Goal: Task Accomplishment & Management: Manage account settings

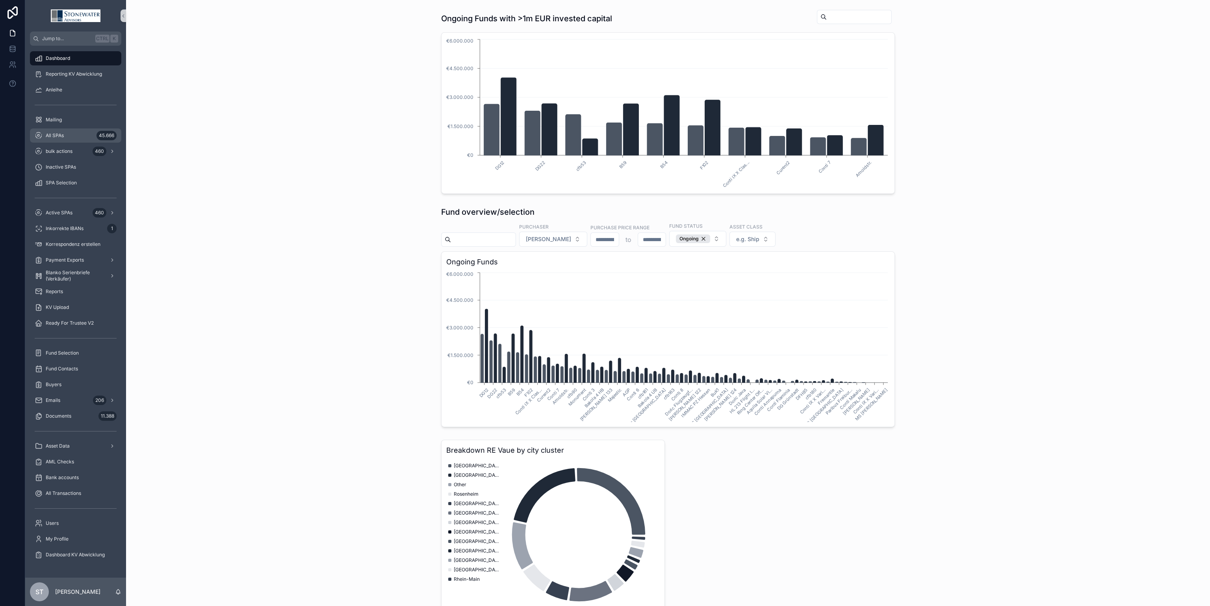
click at [88, 130] on div "All SPAs 45.666" at bounding box center [76, 135] width 82 height 13
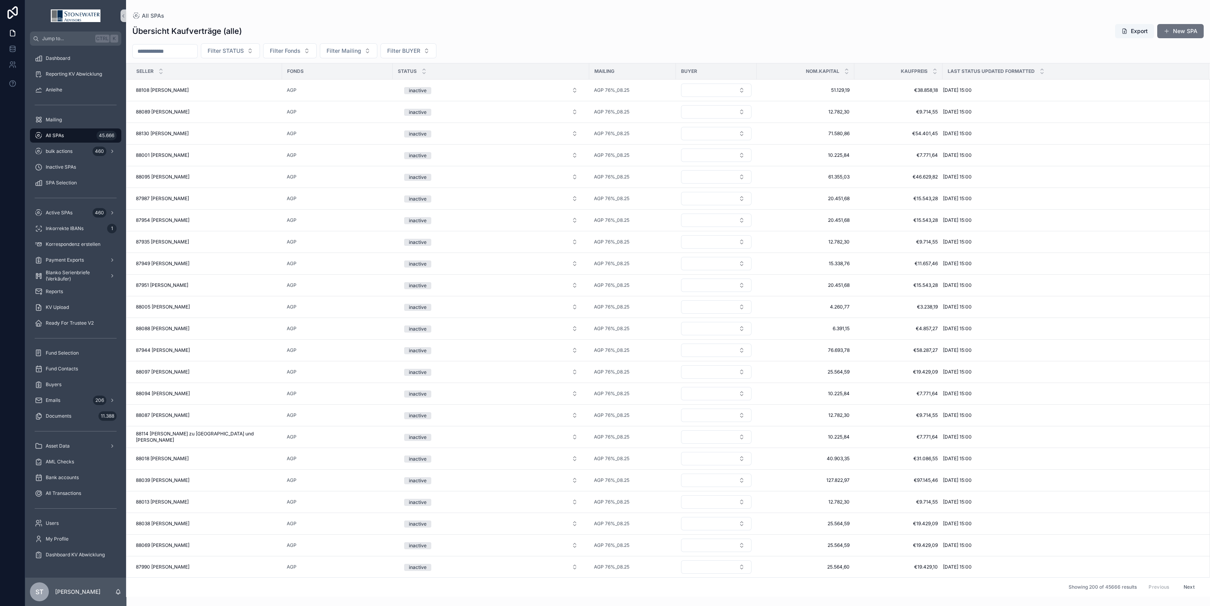
click at [80, 137] on div "All SPAs 45.666" at bounding box center [76, 135] width 82 height 13
click at [197, 51] on input "scrollable content" at bounding box center [165, 51] width 65 height 11
type input "*********"
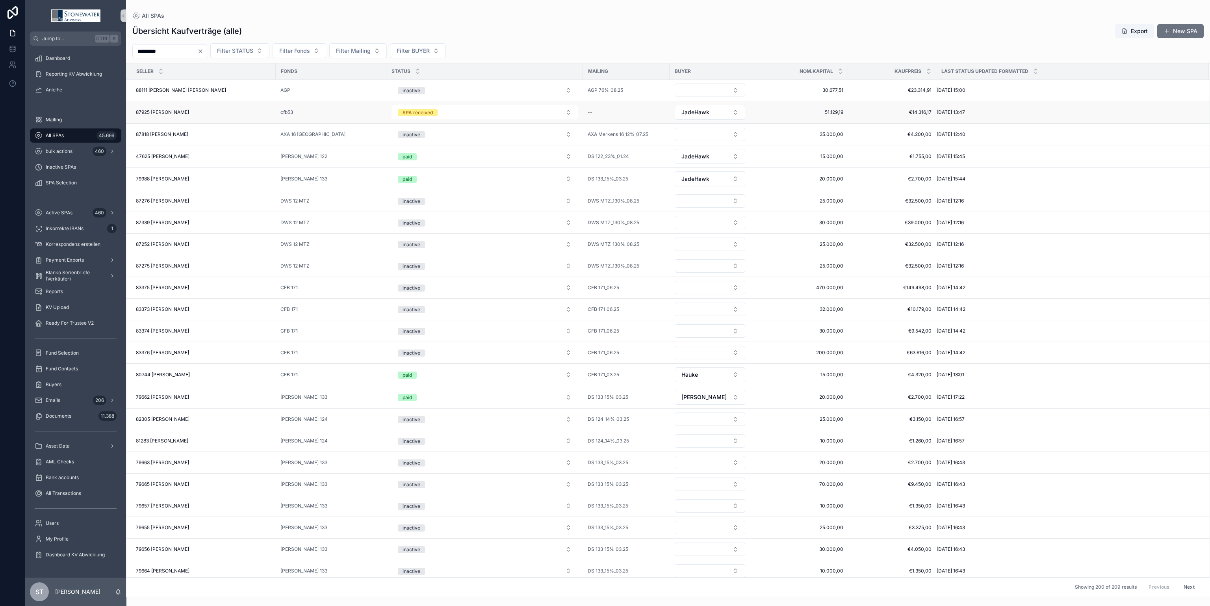
click at [217, 114] on div "87925 [PERSON_NAME] 87925 [PERSON_NAME]" at bounding box center [203, 112] width 135 height 6
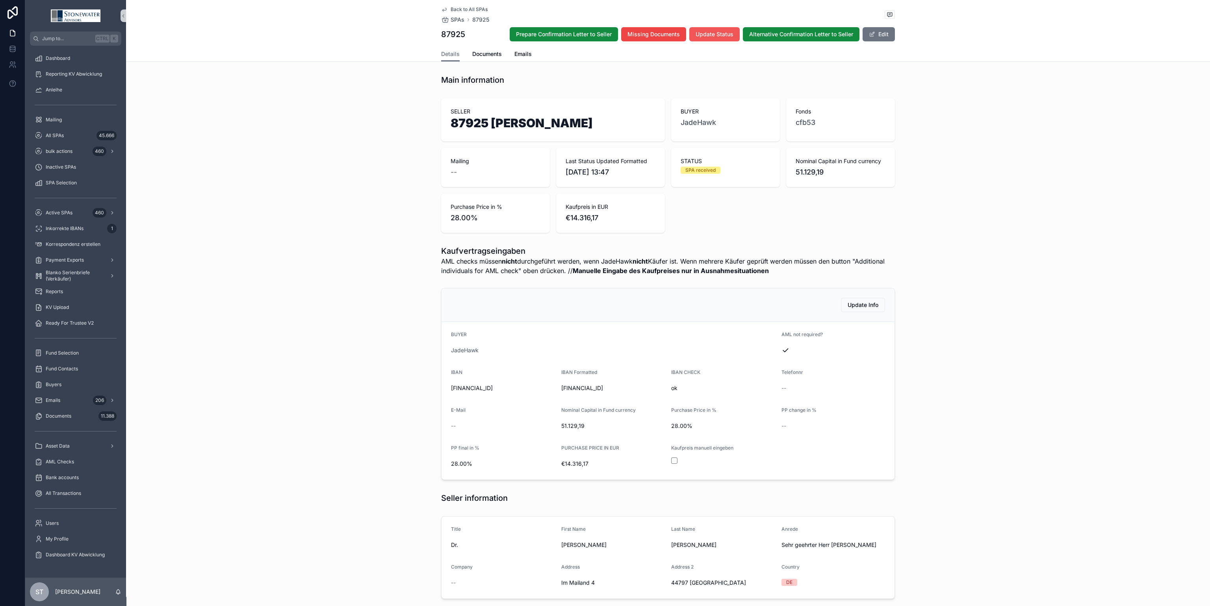
click at [703, 29] on button "Update Status" at bounding box center [714, 34] width 50 height 14
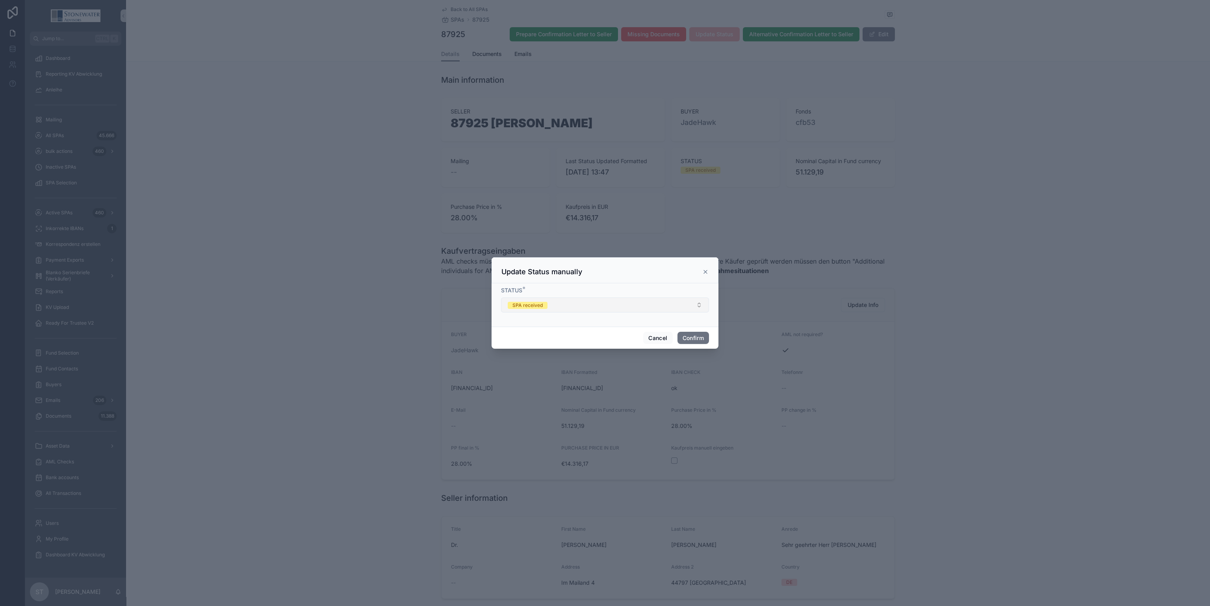
click at [598, 310] on button "SPA received" at bounding box center [605, 304] width 208 height 15
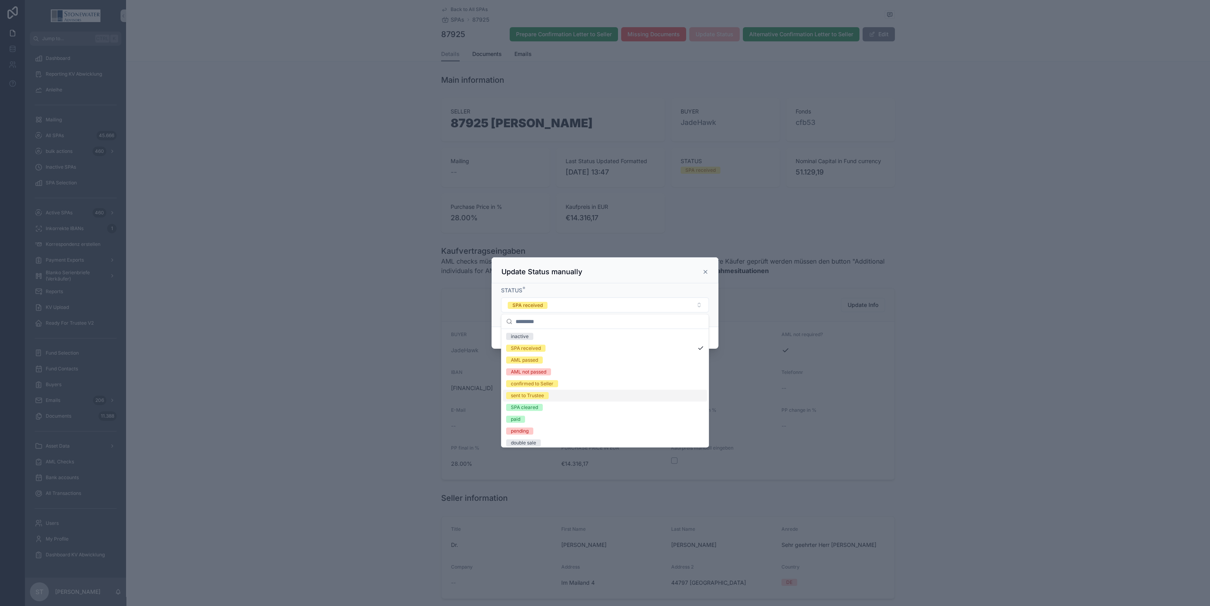
click at [575, 392] on div "sent to Trustee" at bounding box center [605, 396] width 204 height 12
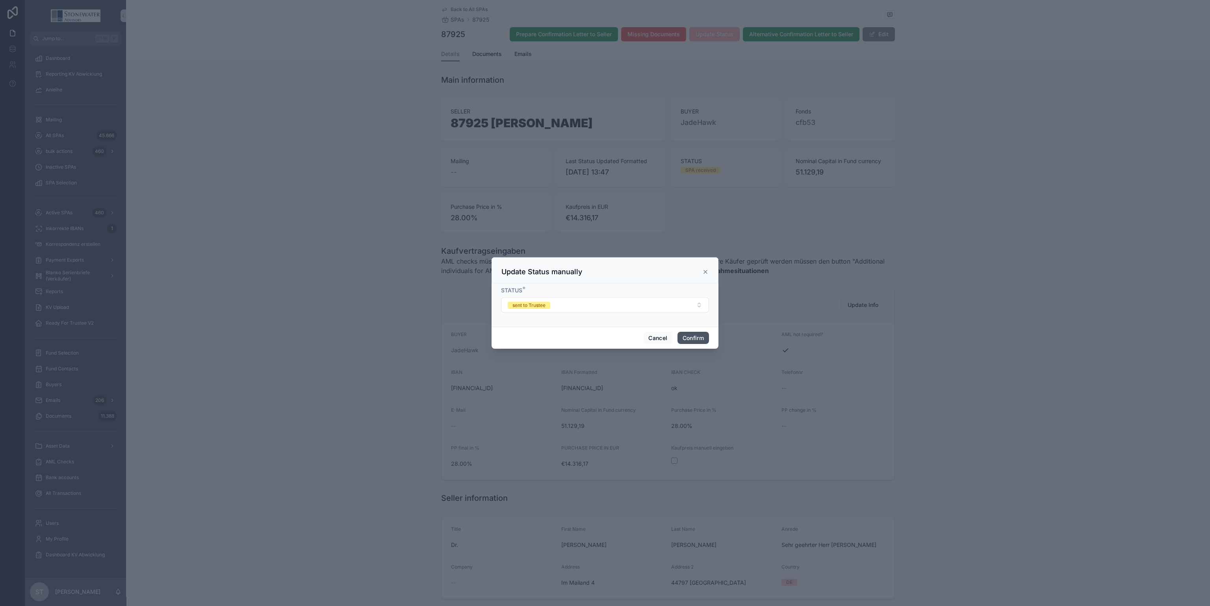
click at [698, 334] on button "Confirm" at bounding box center [693, 338] width 32 height 13
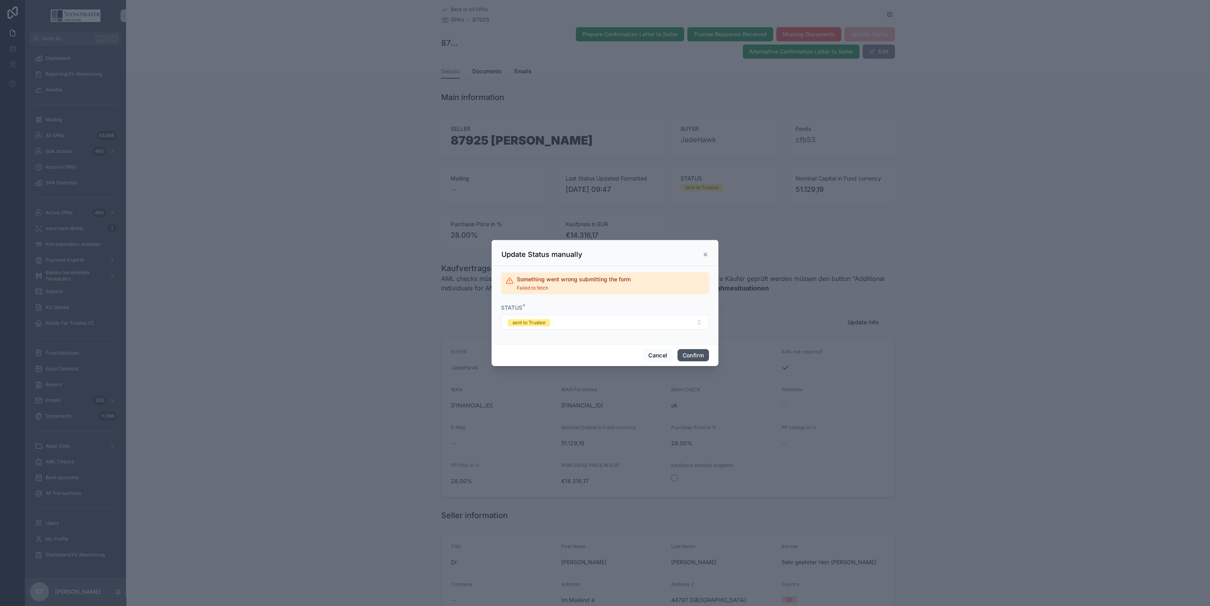
click at [696, 351] on button "Confirm" at bounding box center [693, 355] width 32 height 13
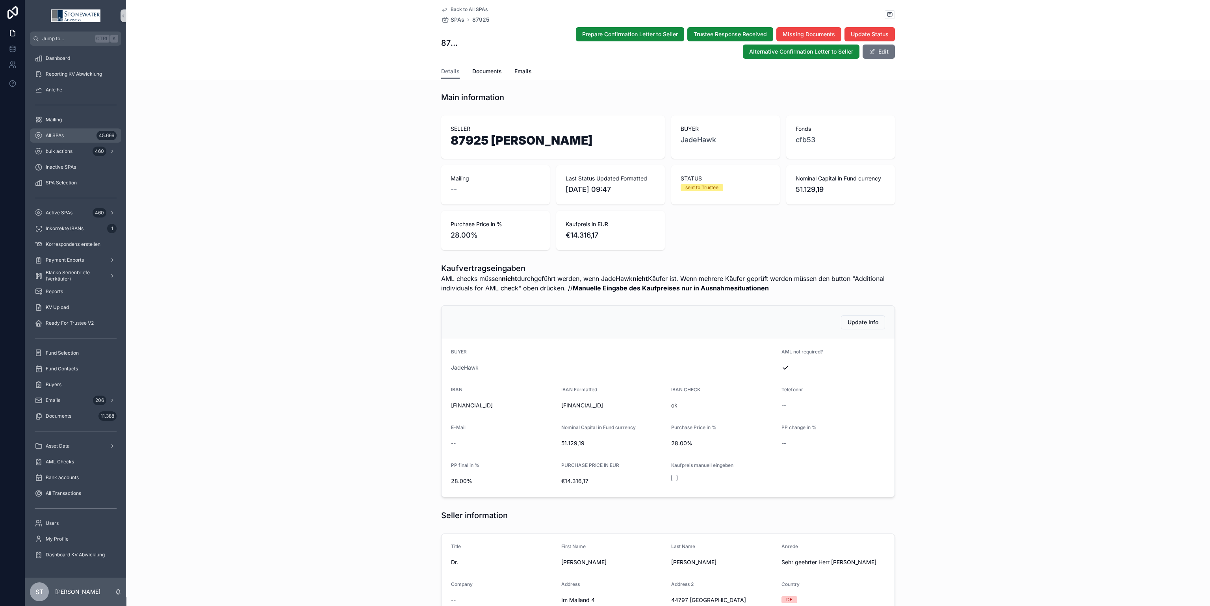
click at [71, 135] on div "All SPAs 45.666" at bounding box center [76, 135] width 82 height 13
